Goal: Information Seeking & Learning: Learn about a topic

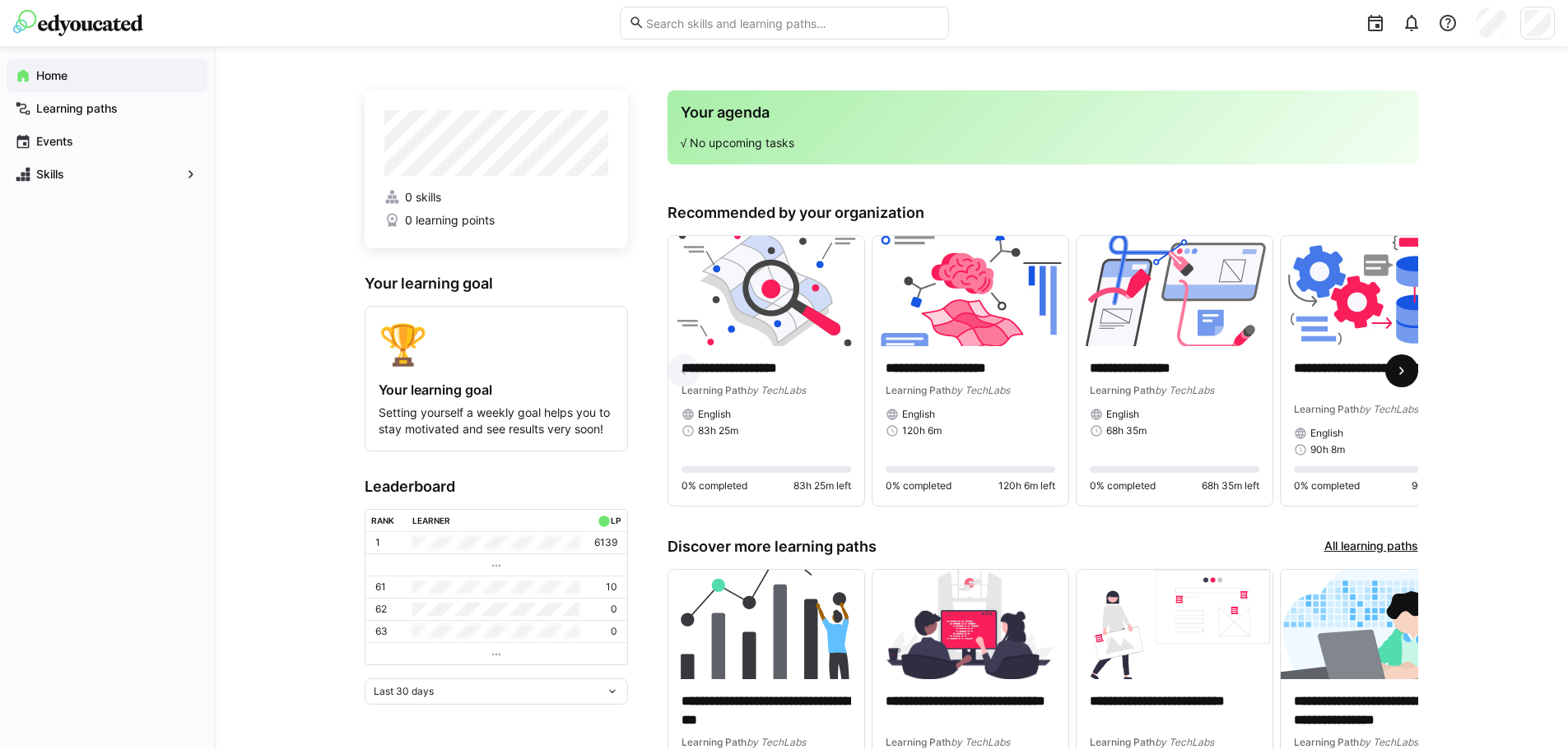
click at [1413, 374] on span at bounding box center [1402, 371] width 33 height 33
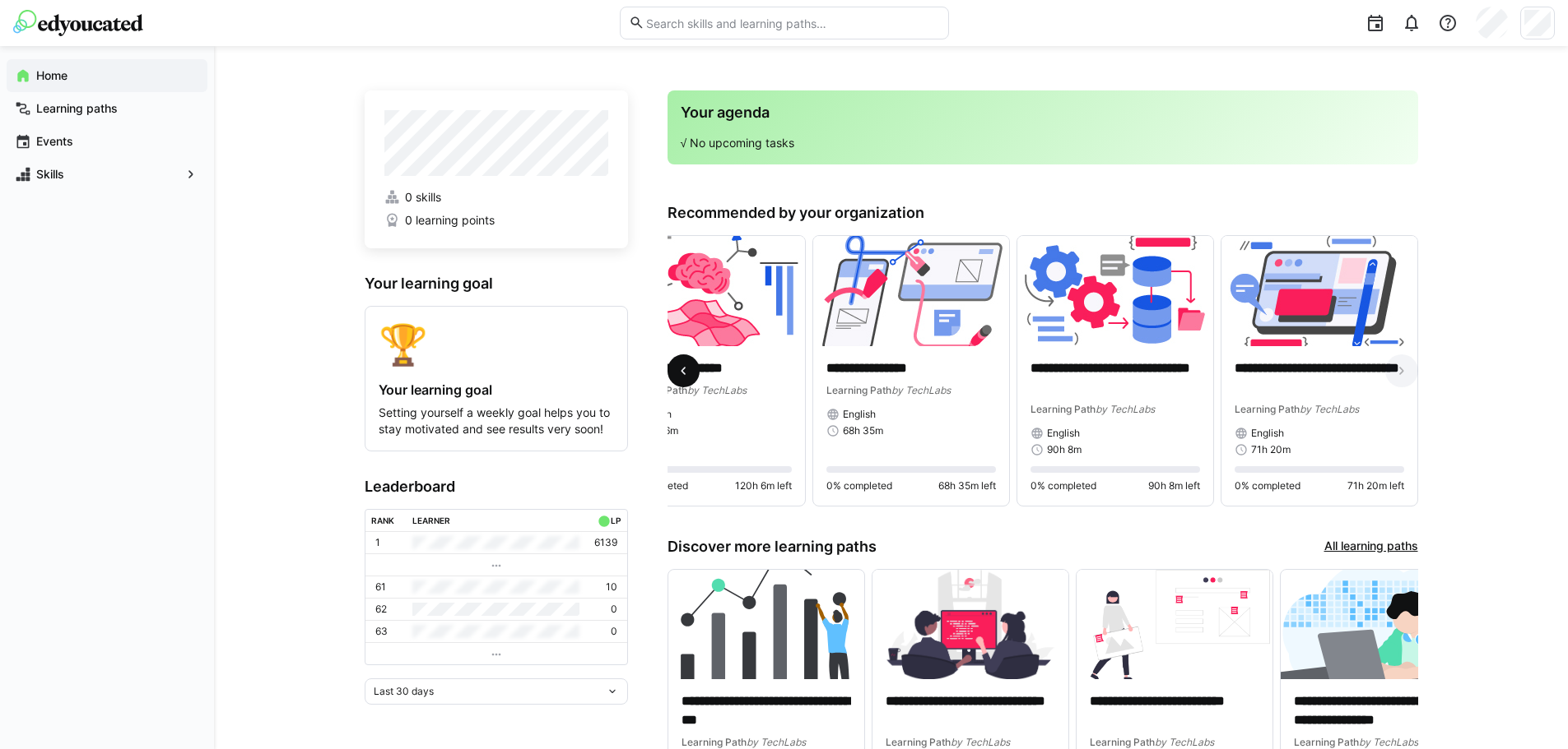
click at [679, 369] on eds-icon at bounding box center [682, 371] width 16 height 16
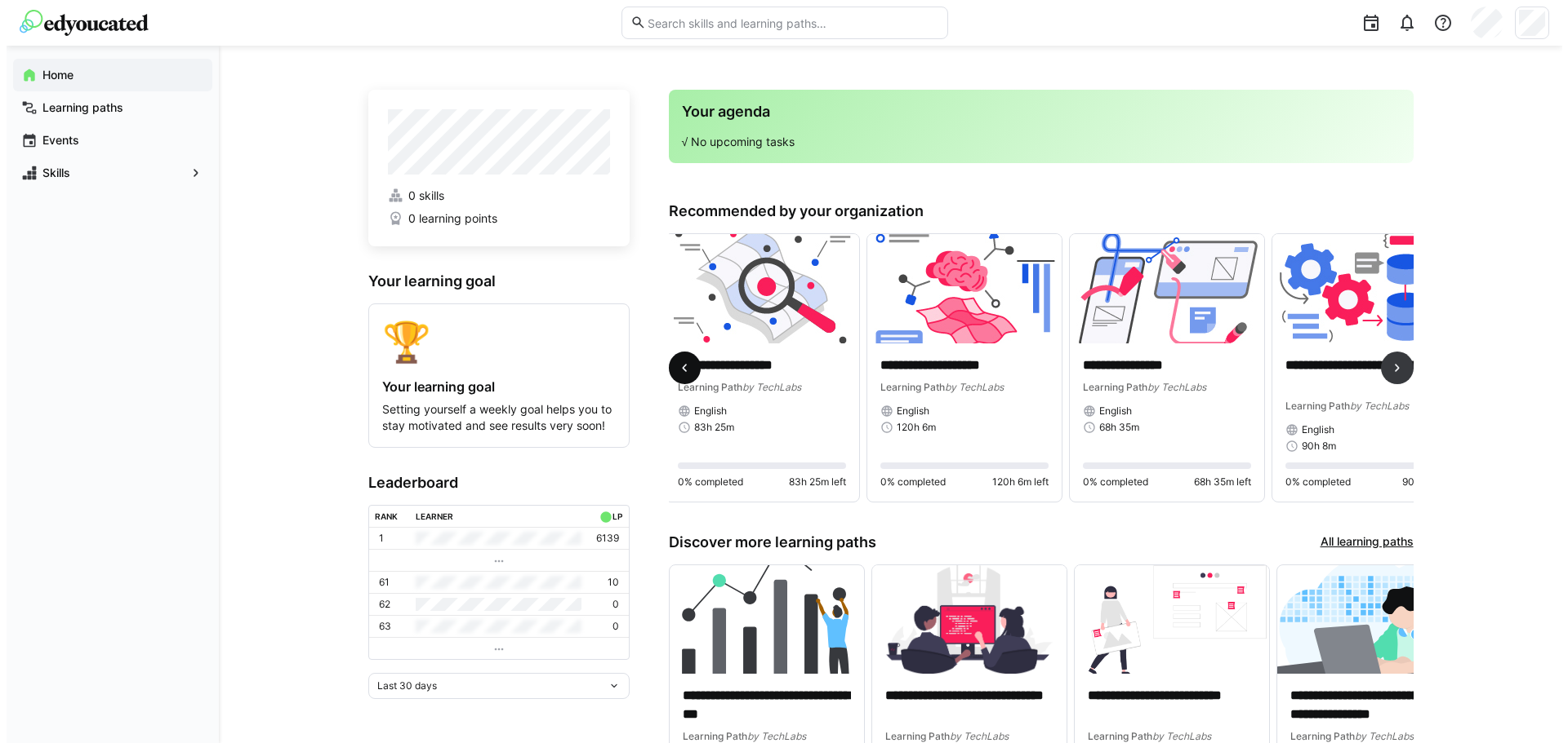
scroll to position [0, 0]
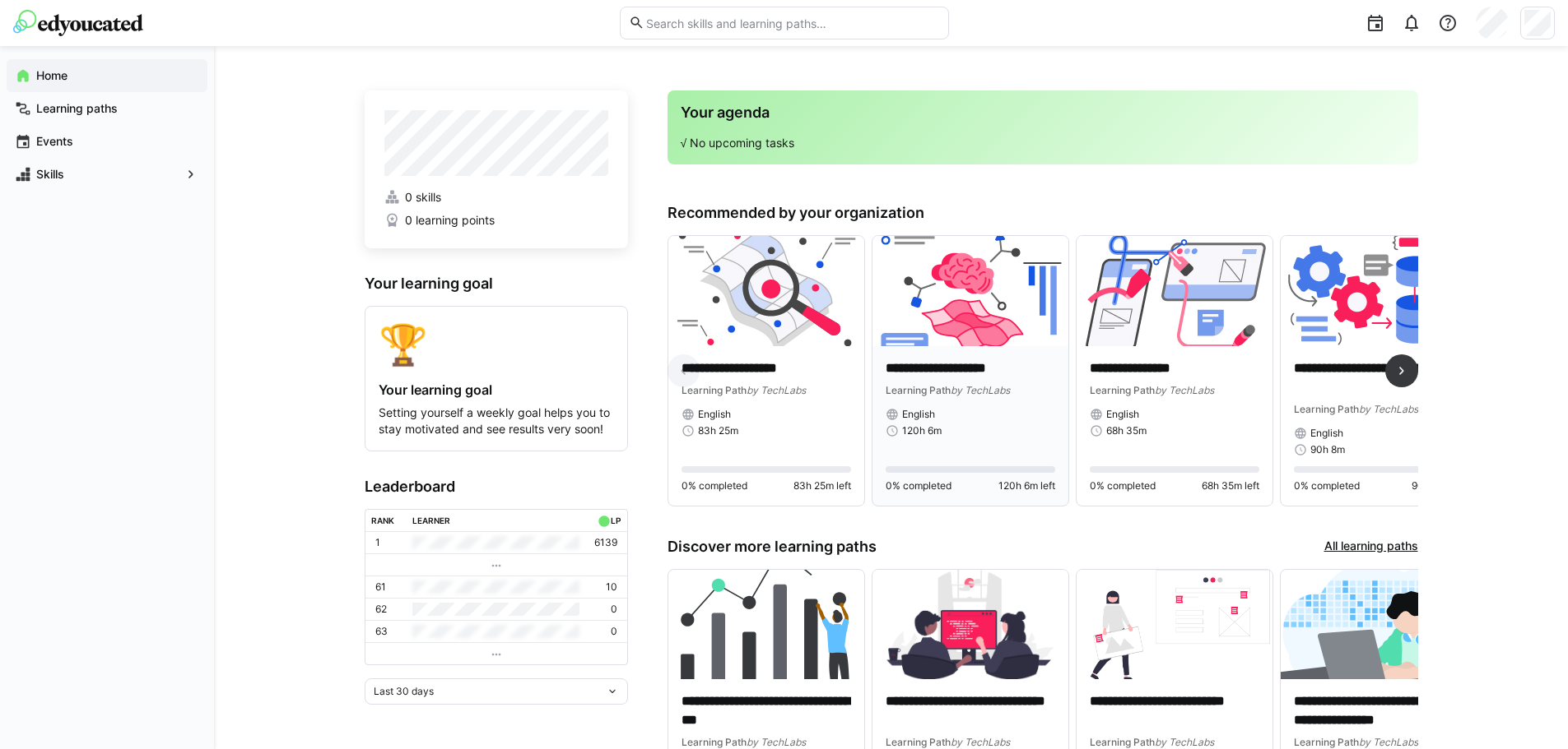
click at [981, 308] on img at bounding box center [970, 291] width 196 height 110
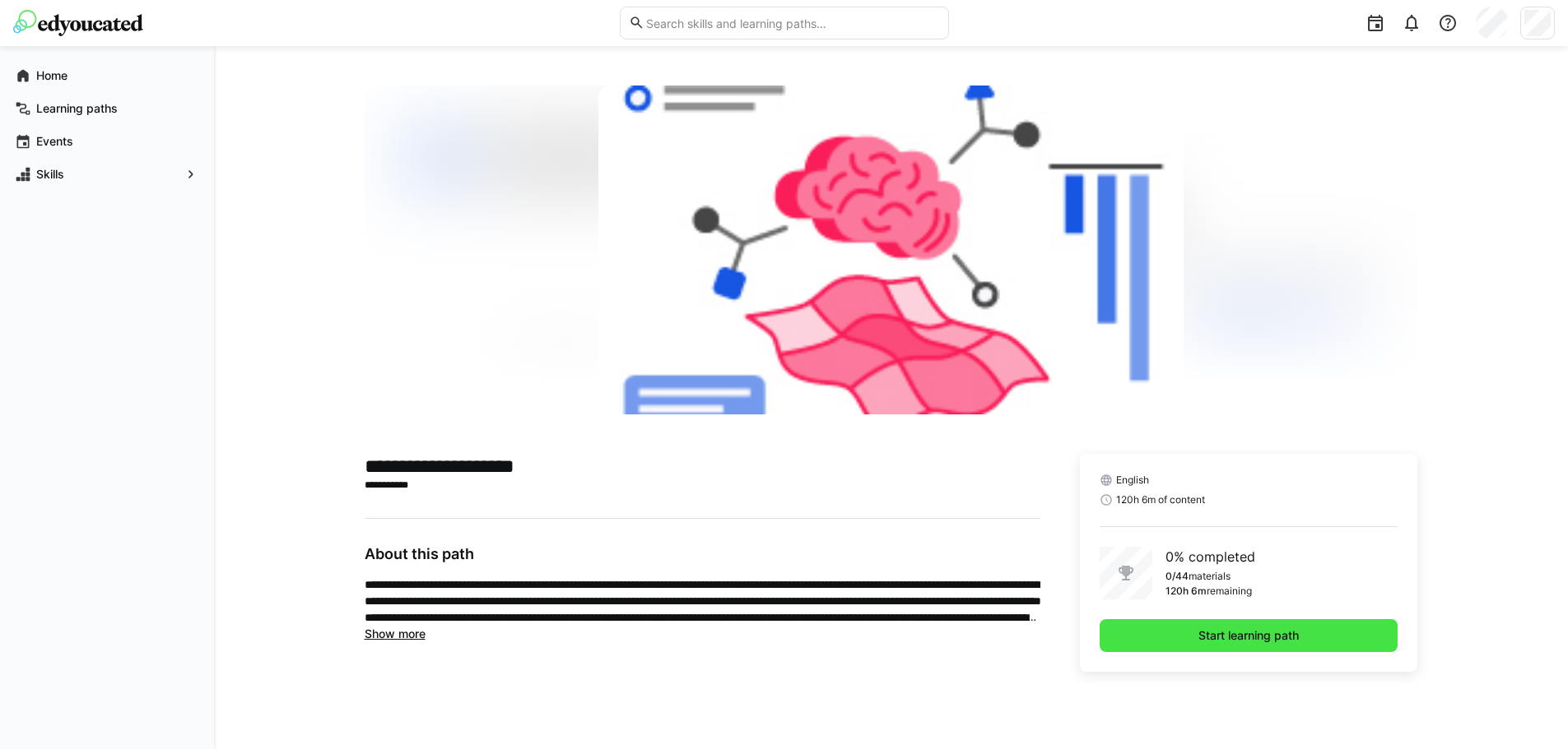
click at [1149, 645] on span "Start learning path" at bounding box center [1248, 636] width 299 height 33
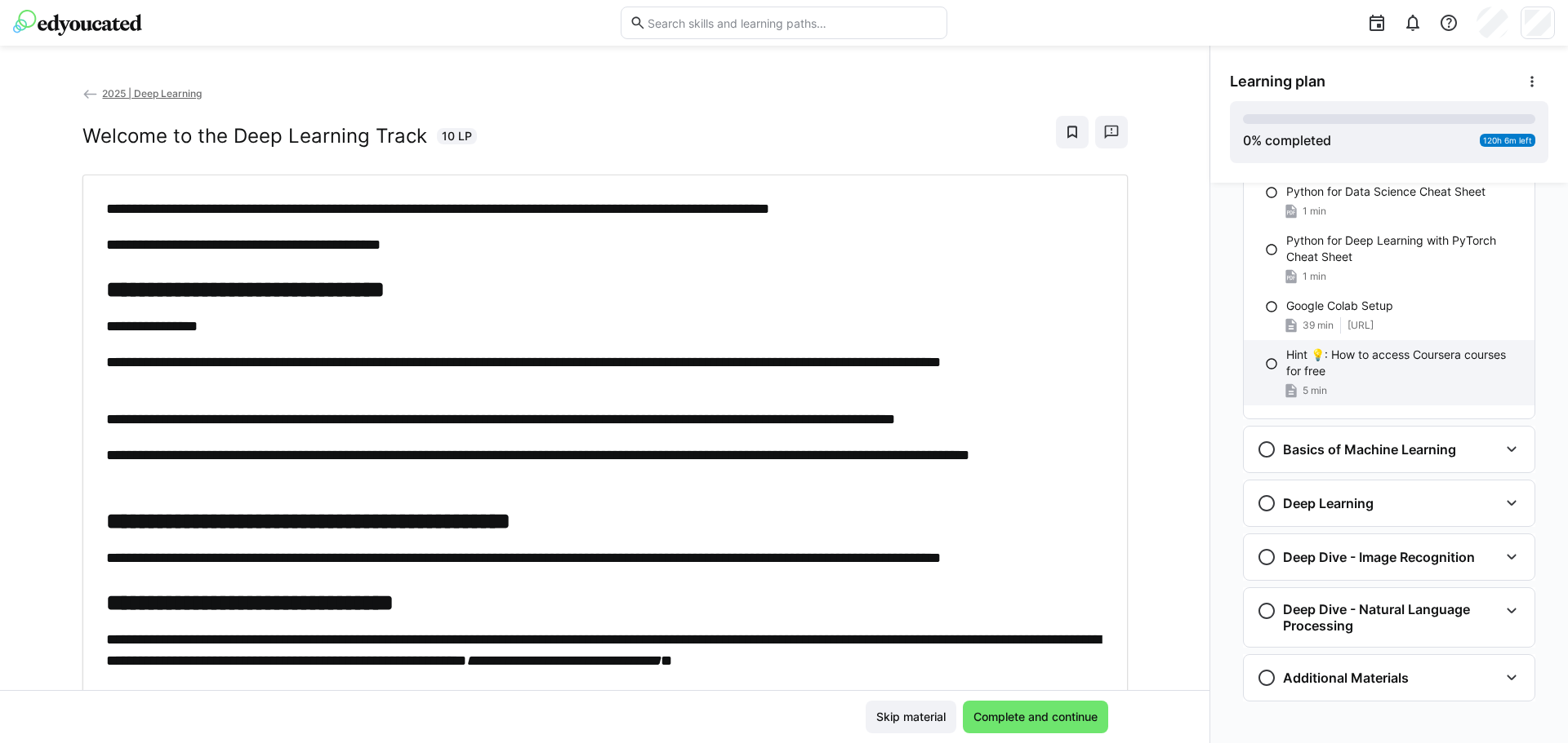
scroll to position [362, 0]
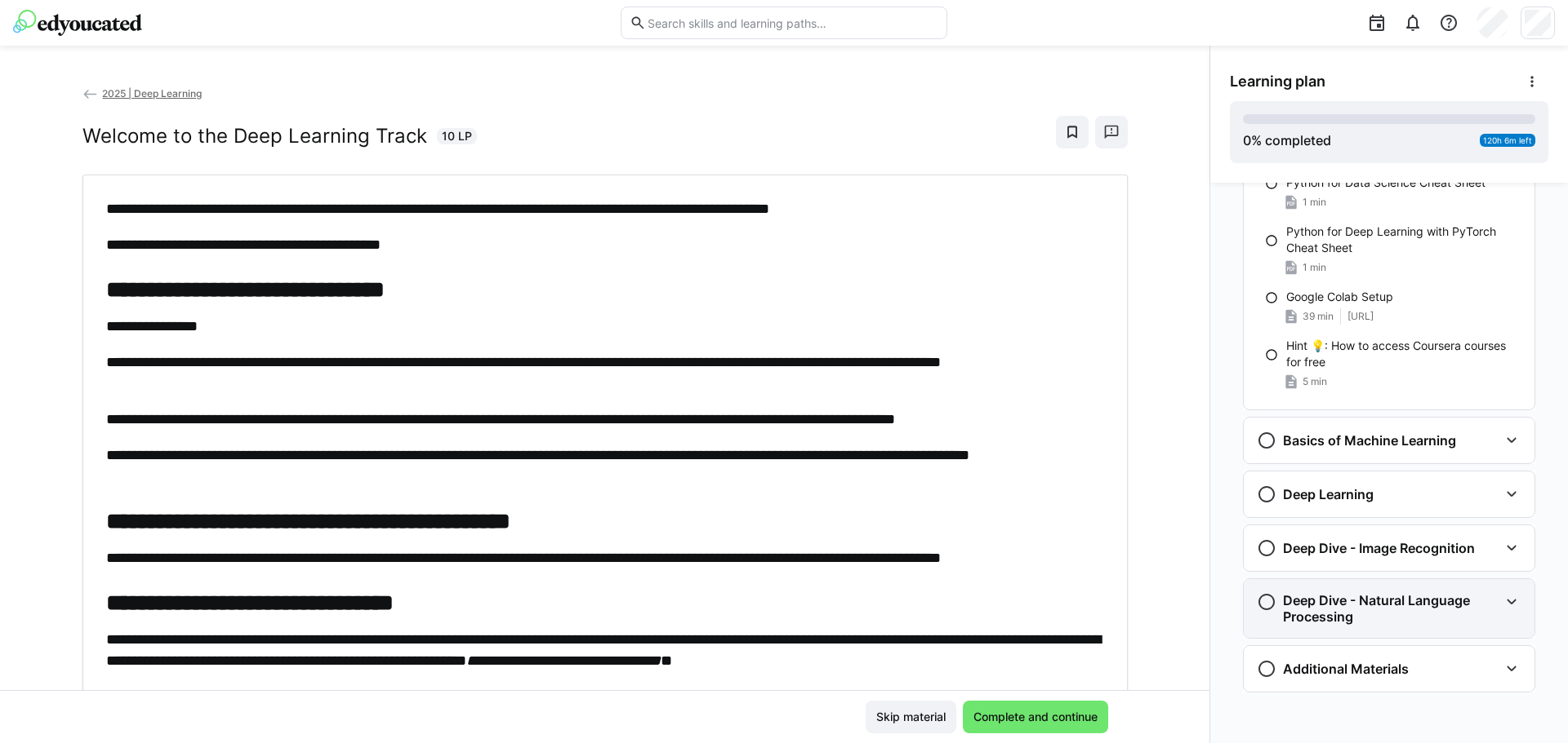
click at [1425, 624] on h3 "Deep Dive - Natural Language Processing" at bounding box center [1391, 609] width 215 height 32
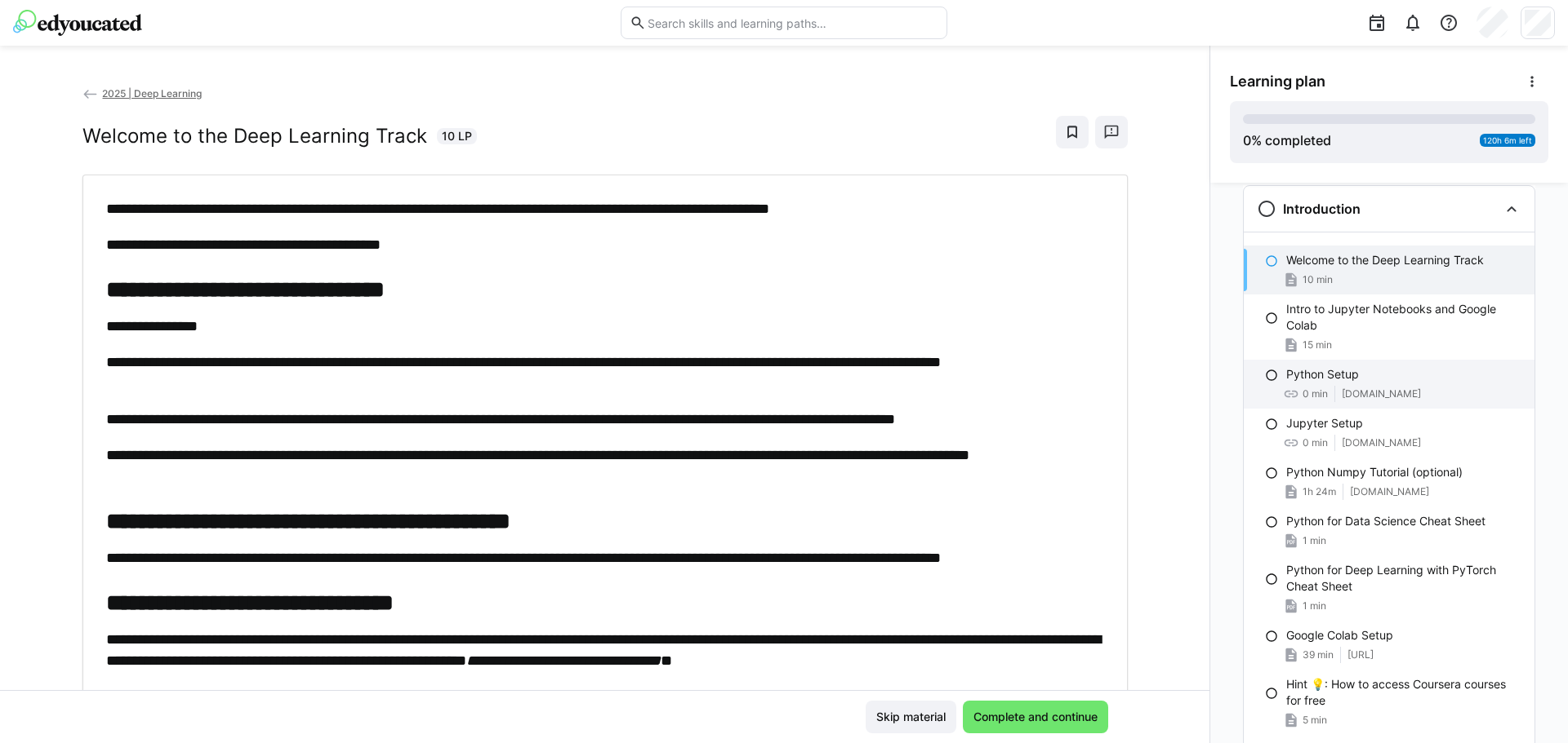
scroll to position [0, 0]
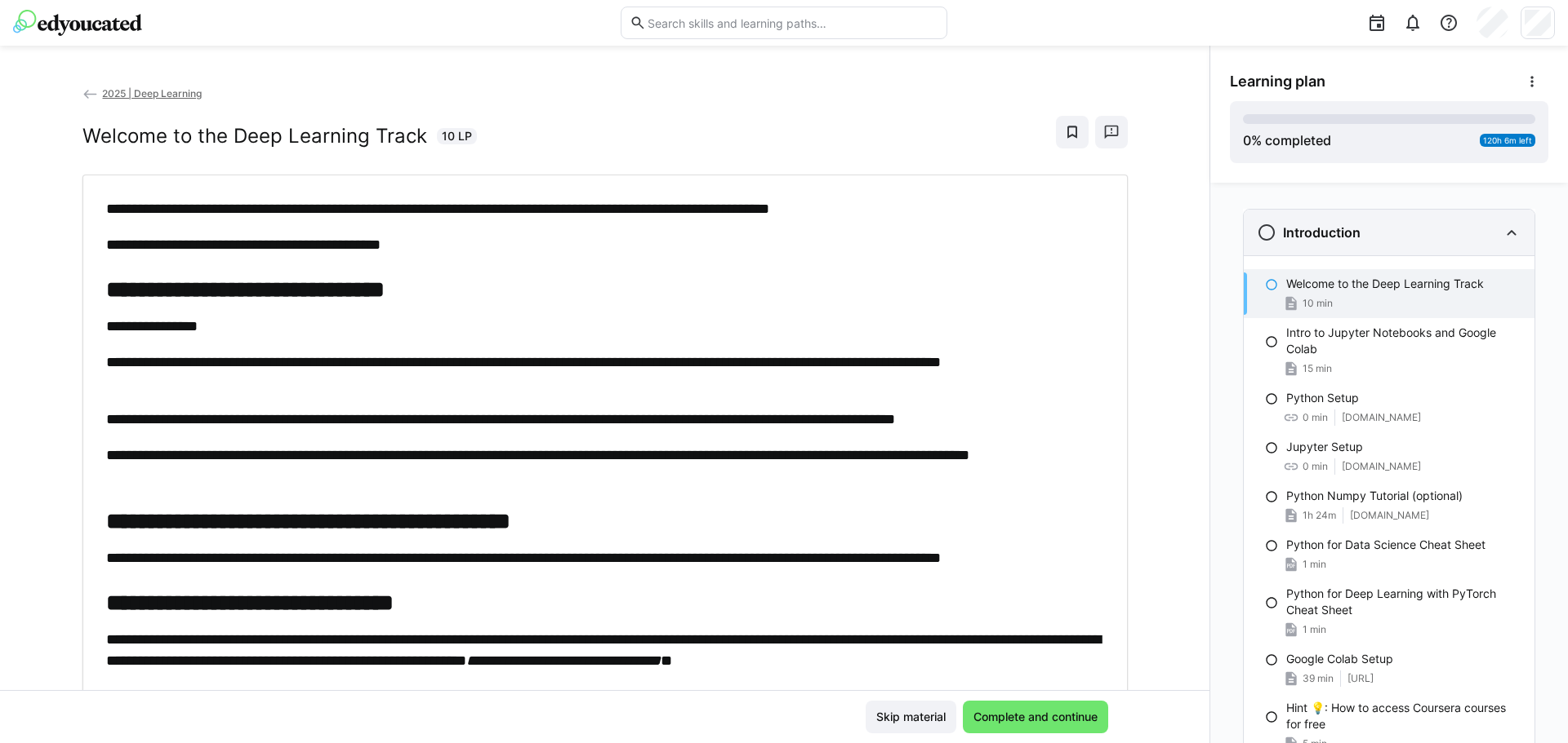
click at [1372, 249] on div "Introduction" at bounding box center [1389, 232] width 291 height 46
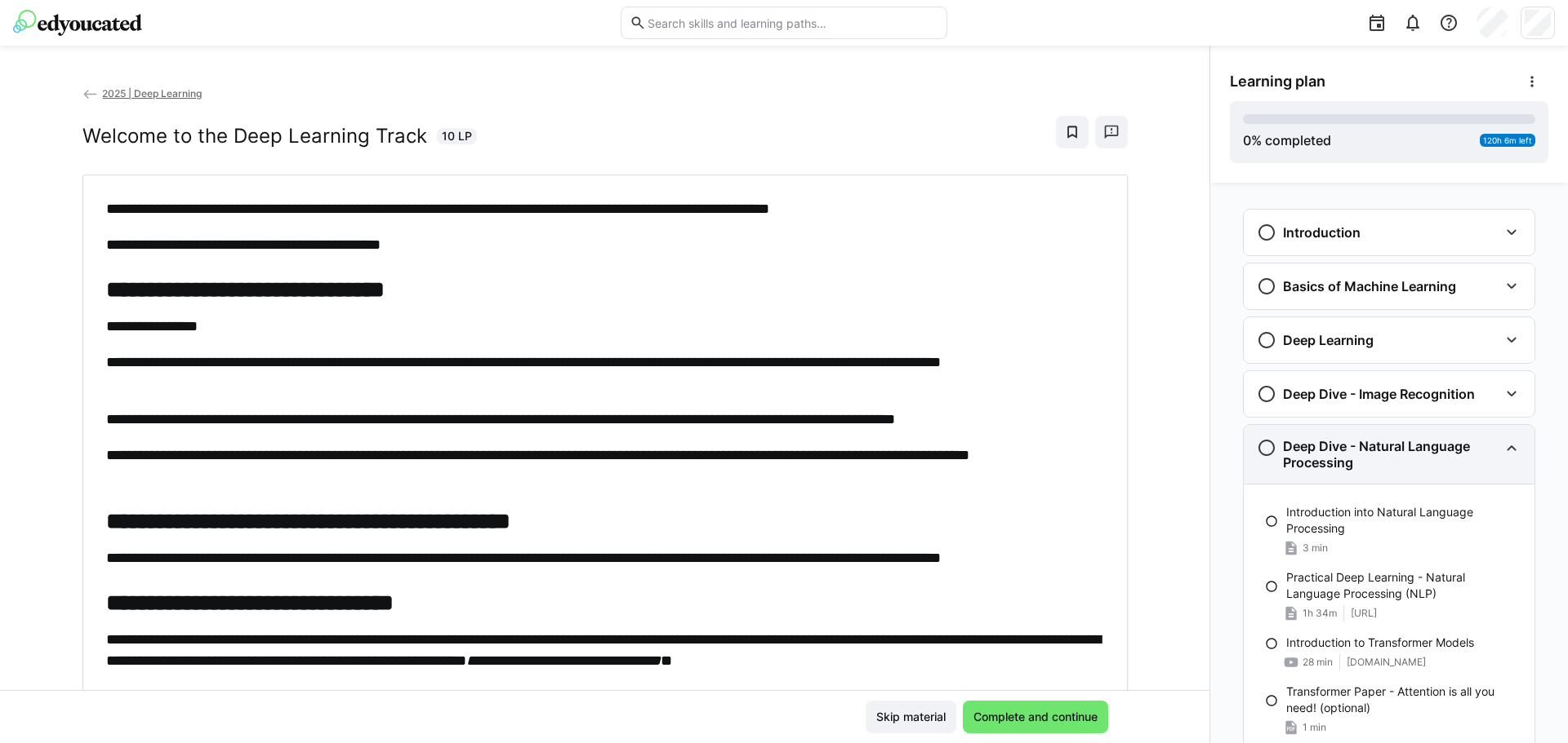
click at [1450, 458] on h3 "Deep Dive - Natural Language Processing" at bounding box center [1391, 454] width 215 height 32
